Goal: Information Seeking & Learning: Learn about a topic

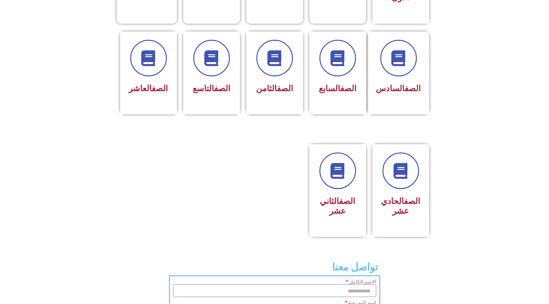
scroll to position [252, 0]
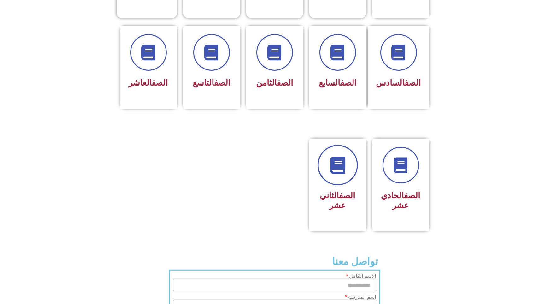
click at [332, 166] on link at bounding box center [338, 165] width 40 height 40
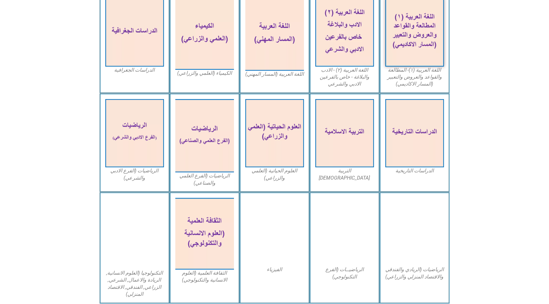
scroll to position [221, 0]
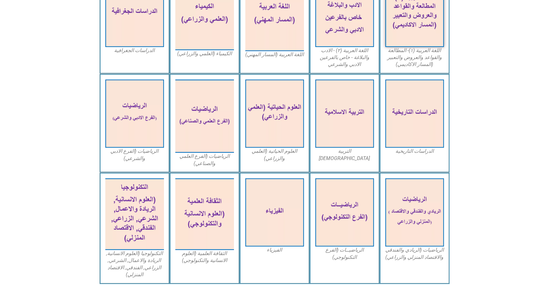
click at [290, 237] on img at bounding box center [274, 212] width 59 height 68
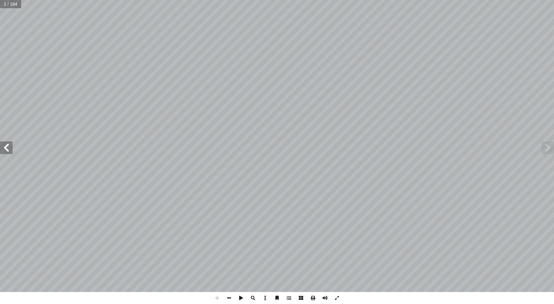
click at [9, 152] on span at bounding box center [6, 147] width 13 height 13
click at [230, 298] on span at bounding box center [229, 298] width 12 height 12
click at [11, 150] on span at bounding box center [6, 147] width 13 height 13
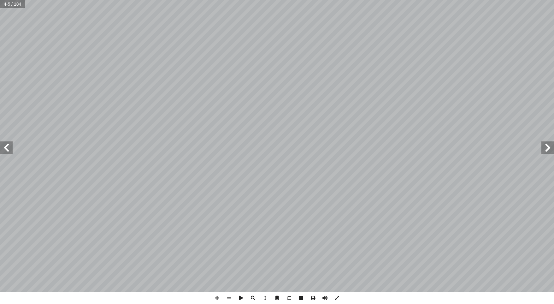
click at [11, 150] on span at bounding box center [6, 147] width 13 height 13
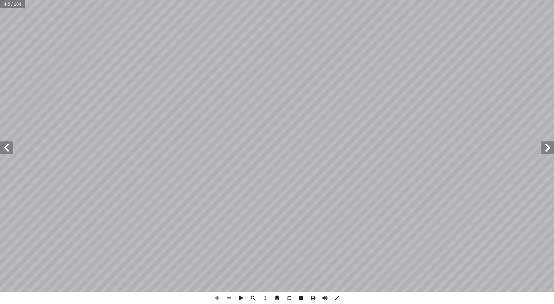
click at [11, 150] on span at bounding box center [6, 147] width 13 height 13
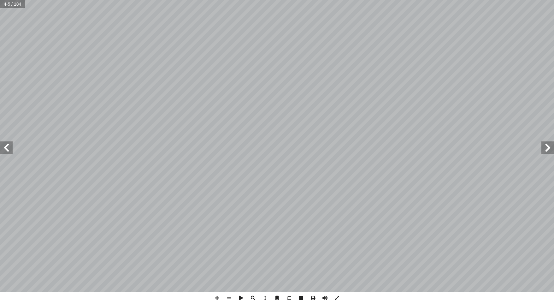
click at [11, 150] on span at bounding box center [6, 147] width 13 height 13
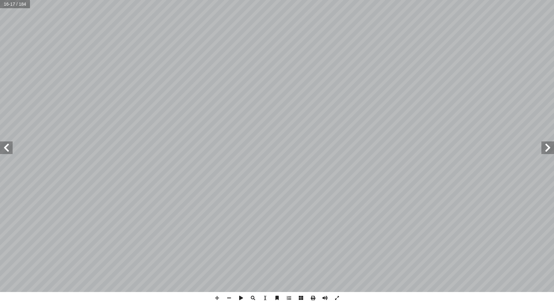
click at [11, 150] on span at bounding box center [6, 147] width 13 height 13
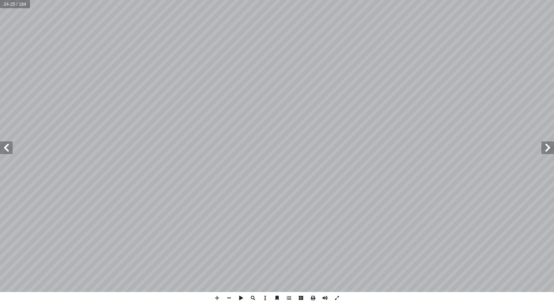
click at [11, 150] on span at bounding box center [6, 147] width 13 height 13
click at [551, 150] on span at bounding box center [547, 147] width 13 height 13
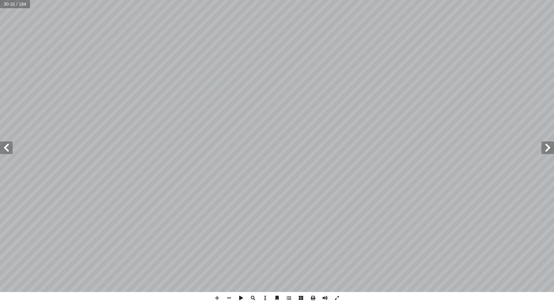
click at [6, 146] on span at bounding box center [6, 147] width 13 height 13
